Goal: Find specific fact: Find specific fact

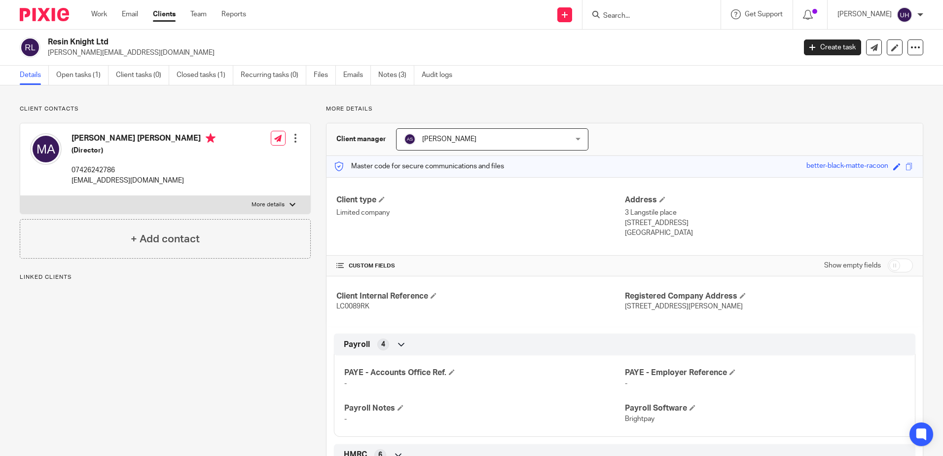
click at [634, 14] on input "Search" at bounding box center [646, 16] width 89 height 9
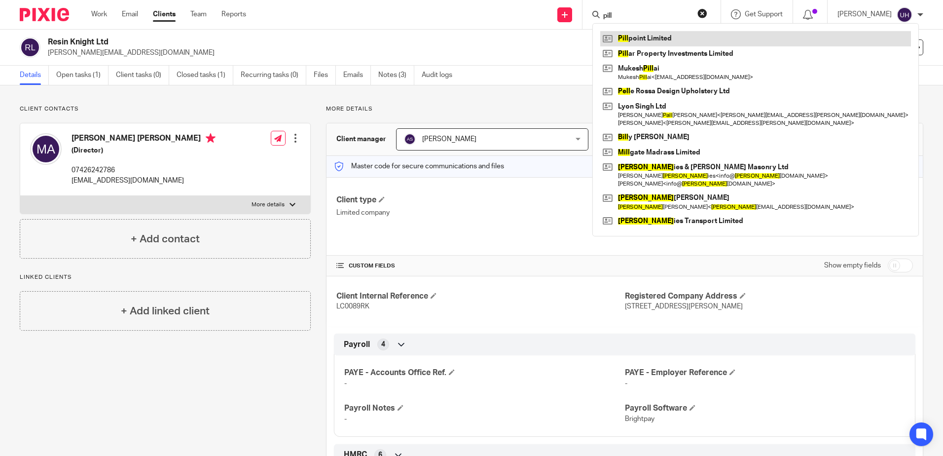
type input "pill"
click at [652, 35] on link at bounding box center [755, 38] width 311 height 15
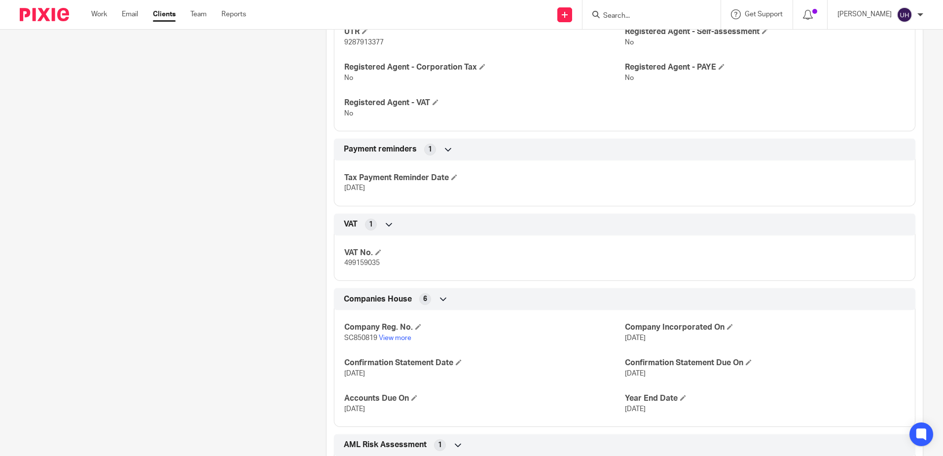
scroll to position [345, 0]
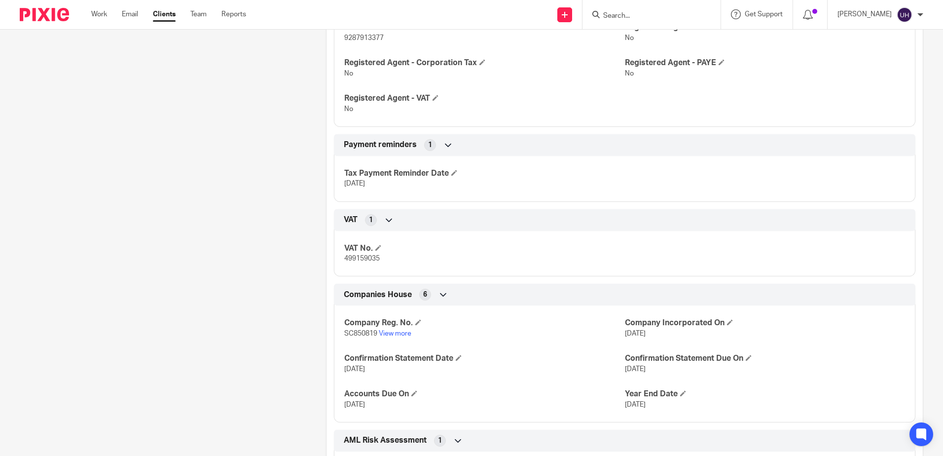
click at [370, 259] on span "499159035" at bounding box center [362, 258] width 36 height 7
copy span "499159035"
